Goal: Check status

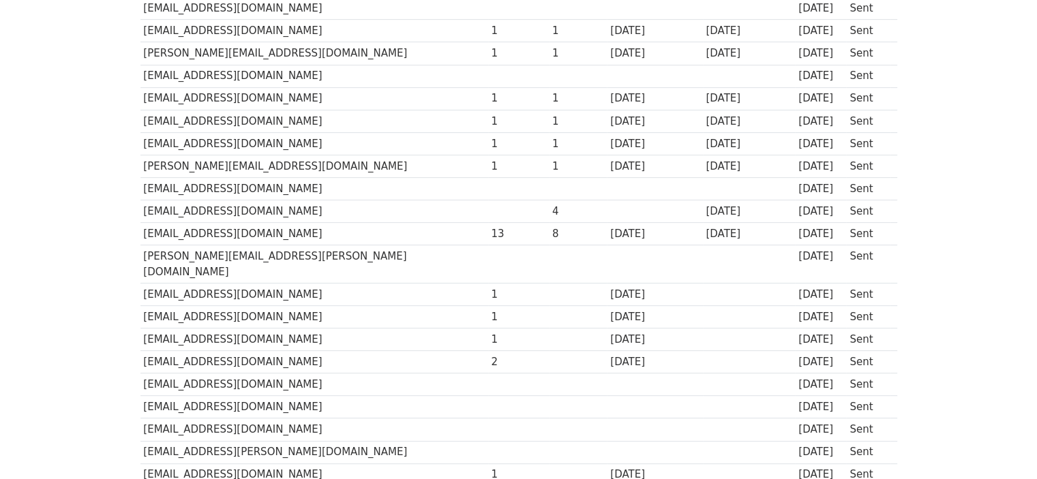
scroll to position [537, 0]
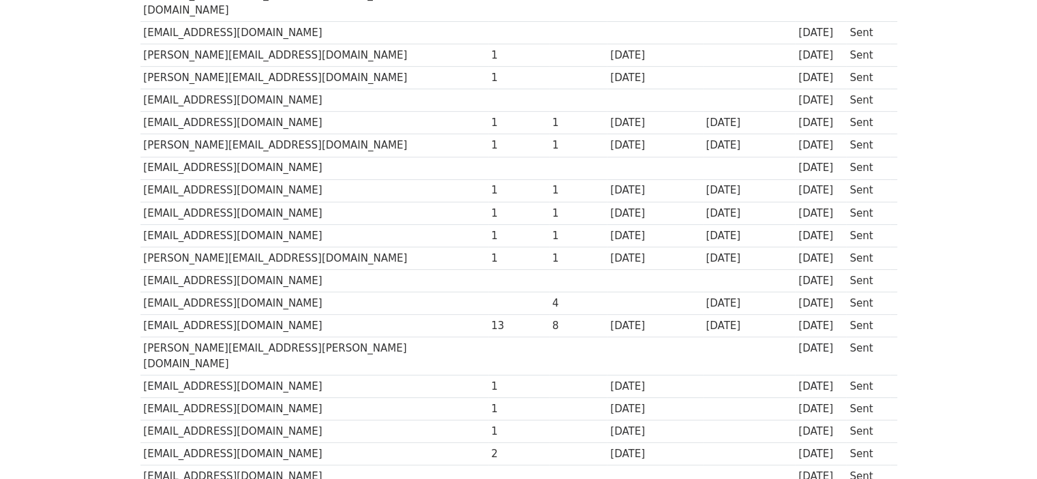
click at [271, 293] on td "[EMAIL_ADDRESS][DOMAIN_NAME]" at bounding box center [314, 304] width 348 height 23
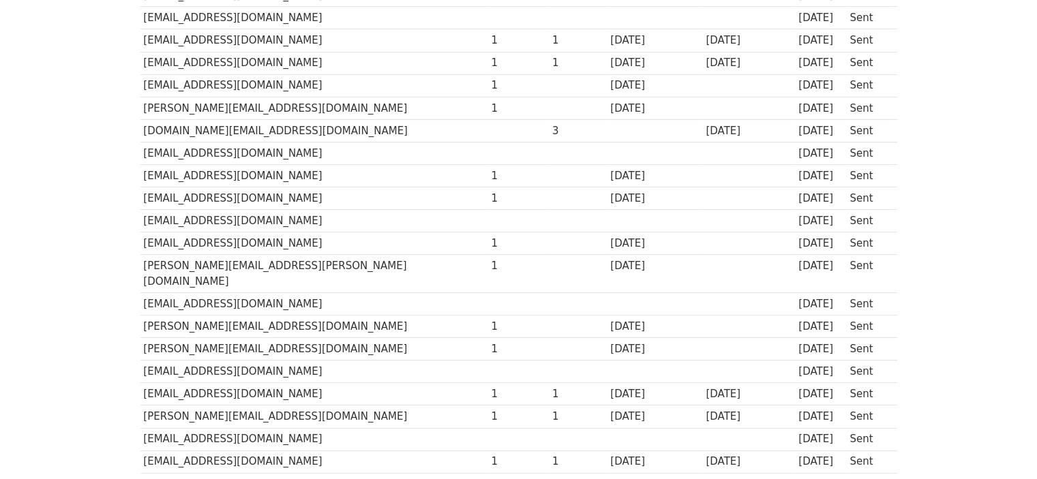
scroll to position [265, 0]
click at [213, 121] on td "[DOMAIN_NAME][EMAIL_ADDRESS][DOMAIN_NAME]" at bounding box center [314, 132] width 348 height 23
click at [212, 121] on td "[DOMAIN_NAME][EMAIL_ADDRESS][DOMAIN_NAME]" at bounding box center [314, 132] width 348 height 23
click at [215, 131] on td "[DOMAIN_NAME][EMAIL_ADDRESS][DOMAIN_NAME]" at bounding box center [314, 132] width 348 height 23
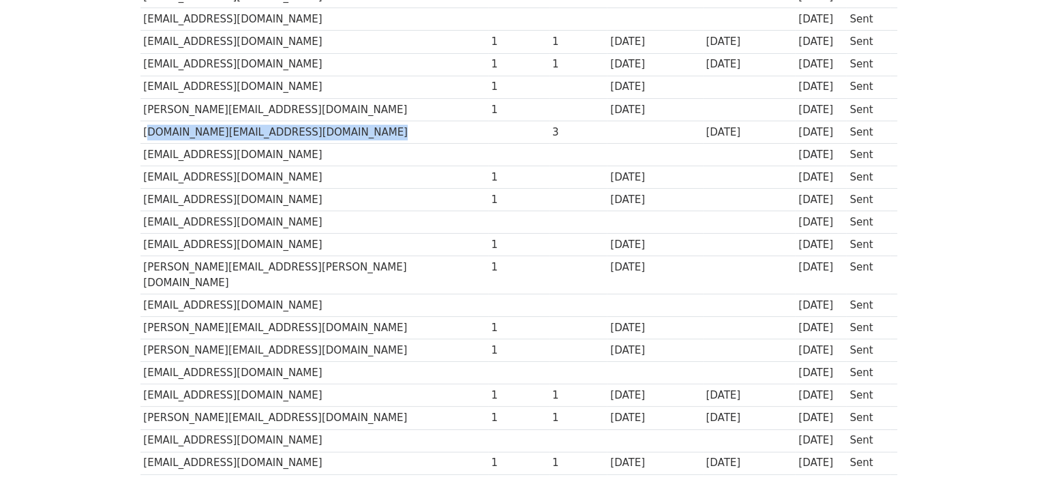
click at [215, 131] on td "[DOMAIN_NAME][EMAIL_ADDRESS][DOMAIN_NAME]" at bounding box center [314, 132] width 348 height 23
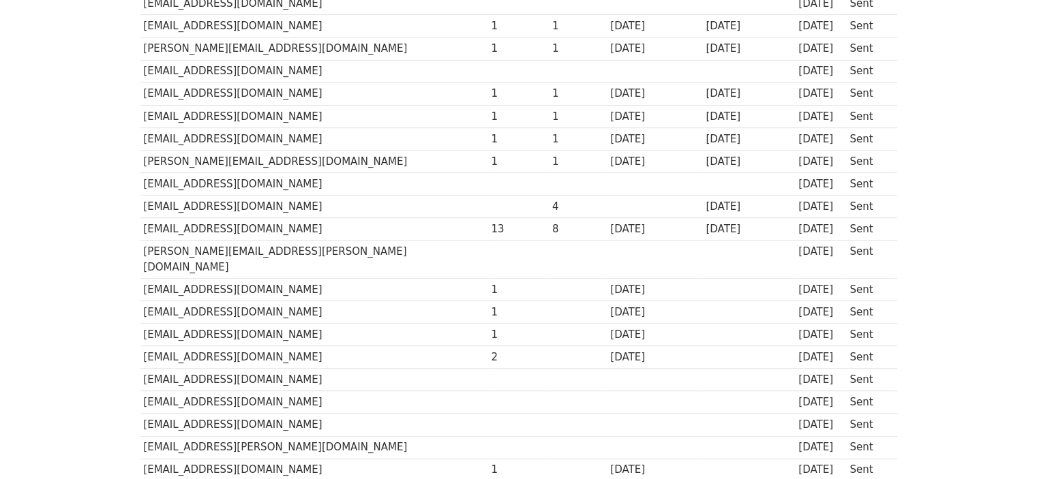
scroll to position [810, 0]
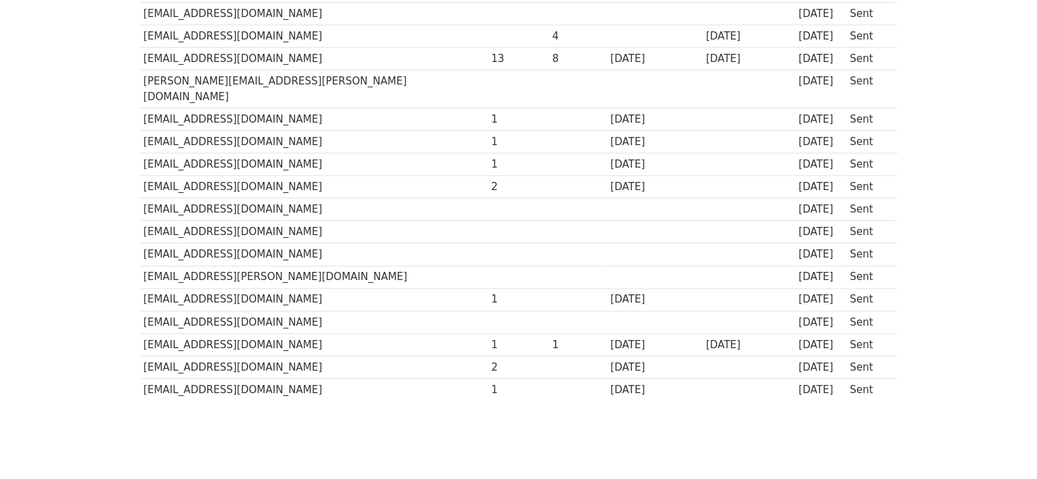
scroll to position [810, 0]
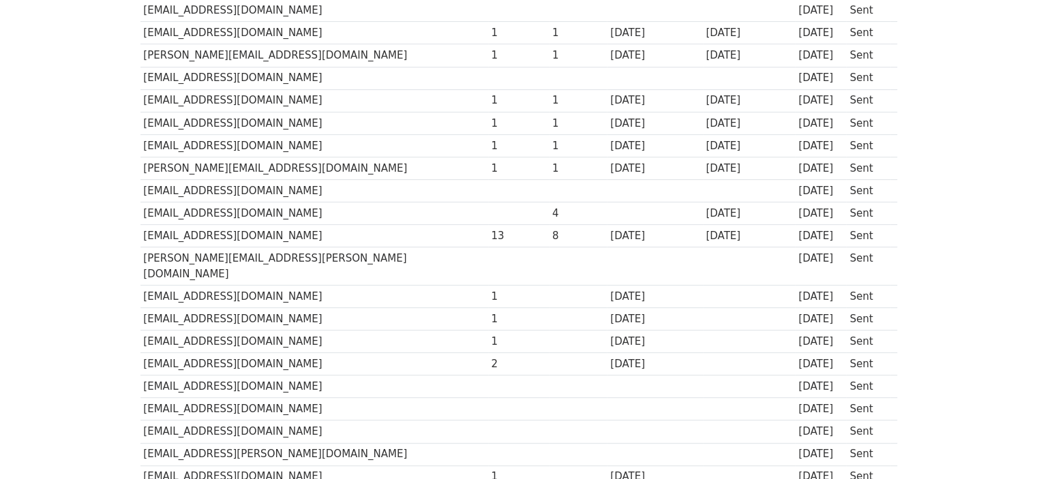
scroll to position [333, 0]
